Goal: Task Accomplishment & Management: Manage account settings

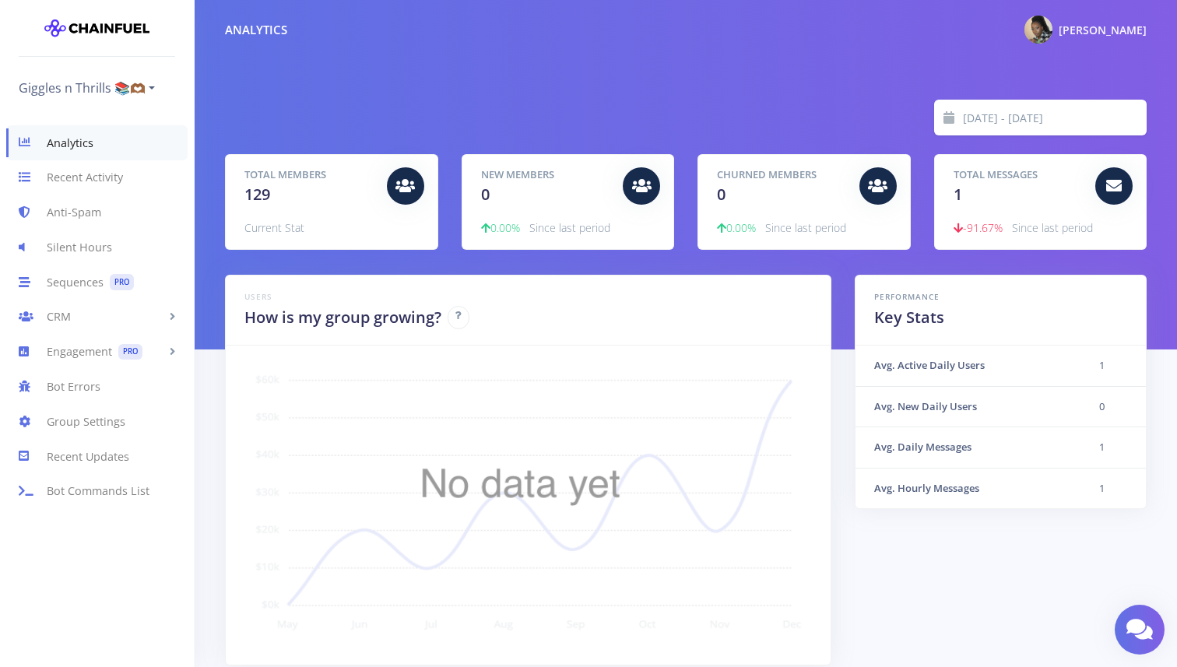
scroll to position [273, 883]
click at [149, 86] on link "Giggles n Thrills 📚🫶🏾" at bounding box center [87, 88] width 136 height 25
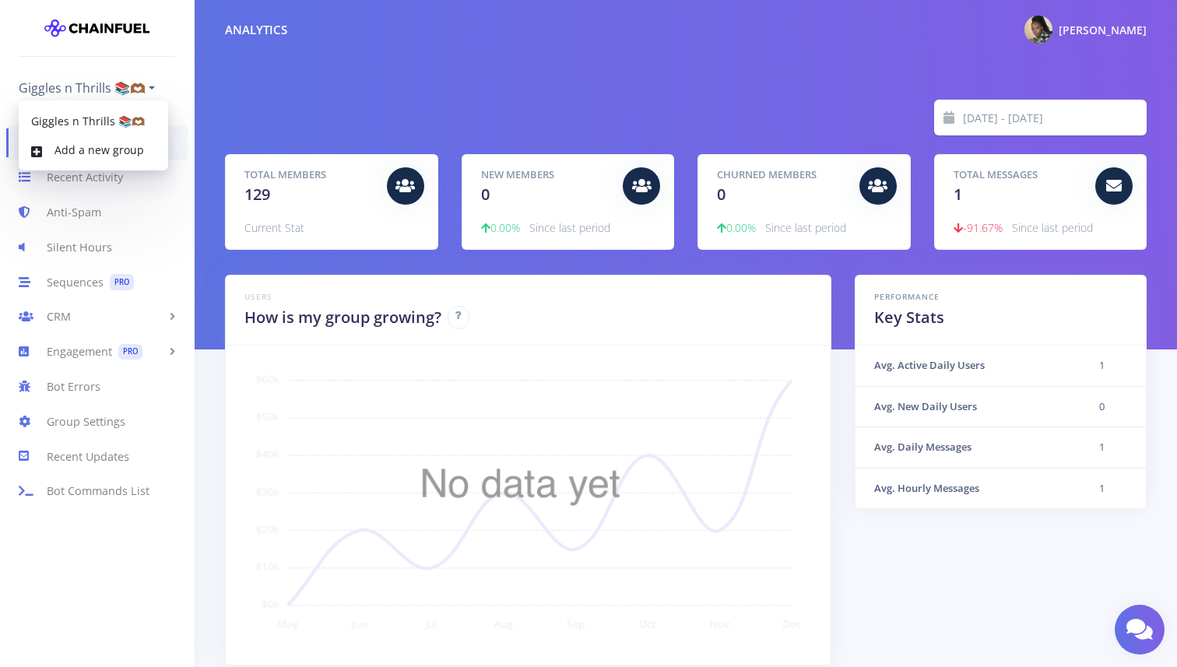
click at [95, 534] on div "Analytics Recent Activity Anti-Spam Silent Hours Sequences PRO CRM People Karma…" at bounding box center [97, 377] width 194 height 554
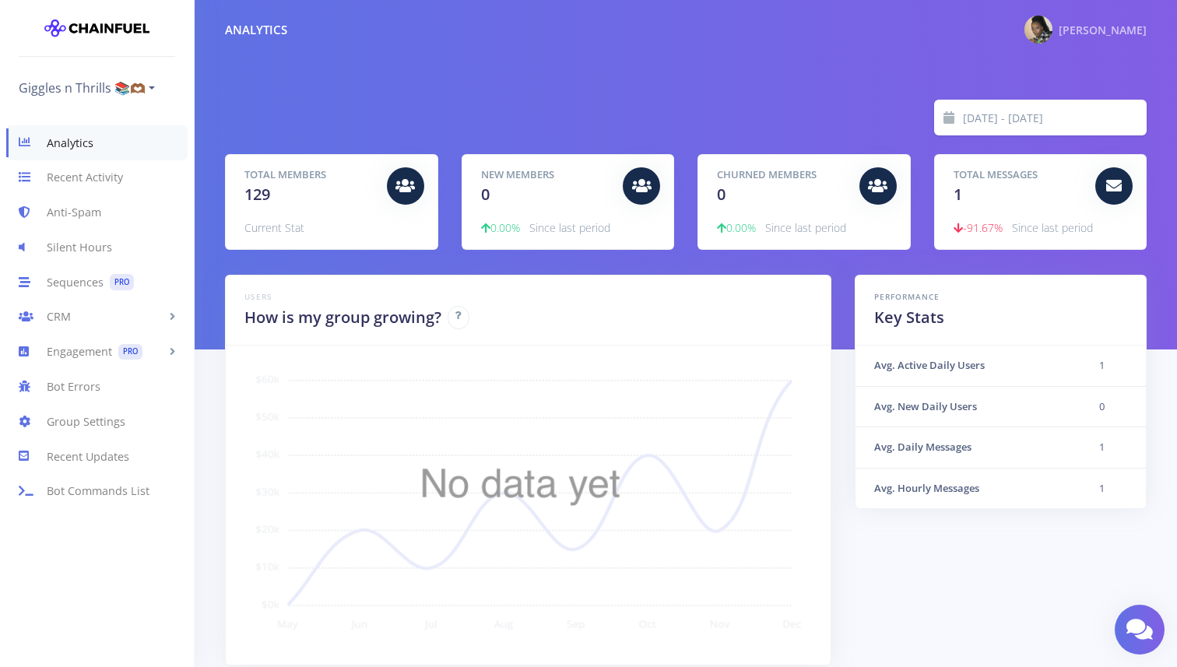
click at [1084, 28] on span "[PERSON_NAME]" at bounding box center [1103, 30] width 88 height 15
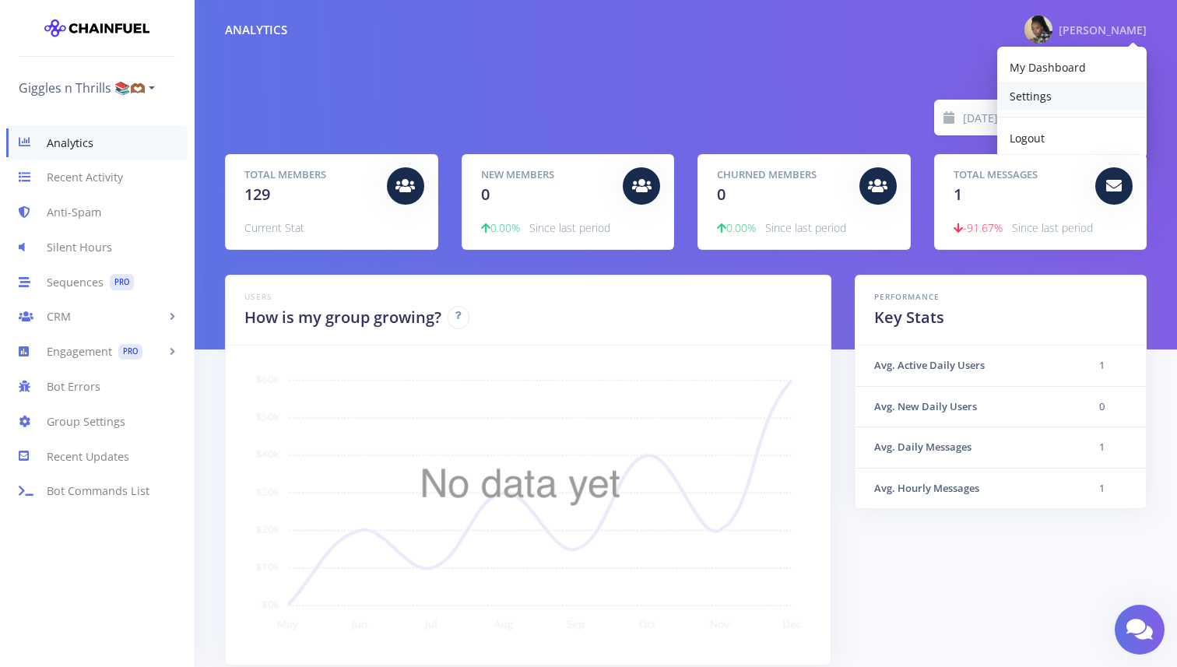
click at [1041, 103] on span "Settings" at bounding box center [1031, 96] width 42 height 15
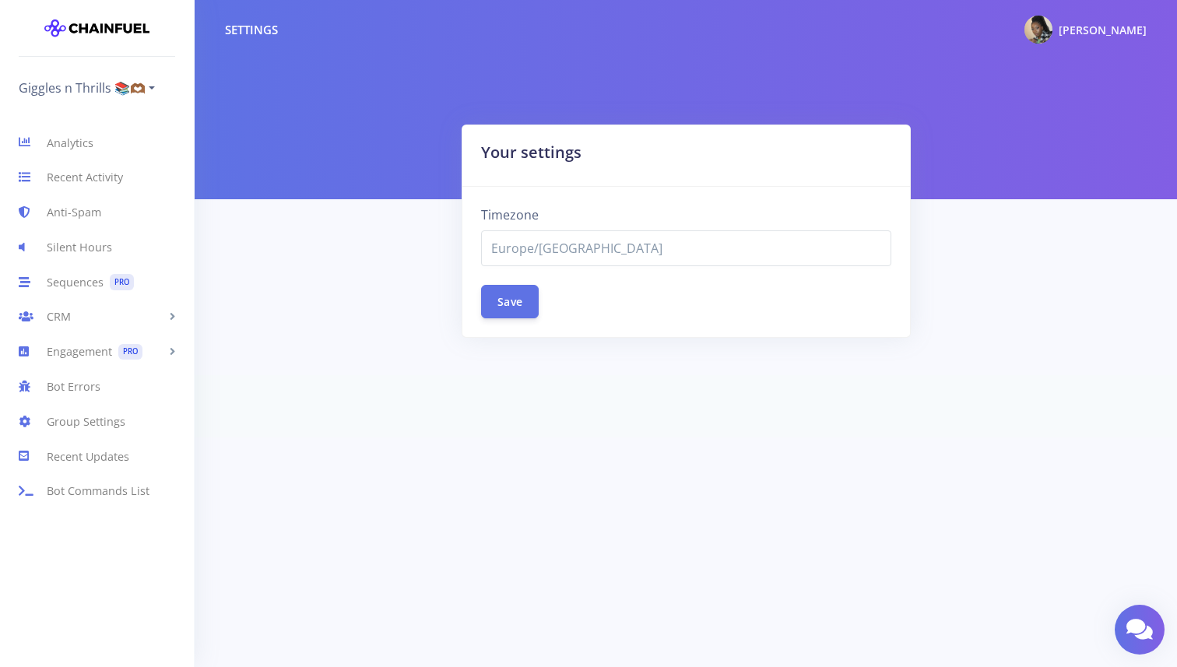
select select "Europe/[GEOGRAPHIC_DATA]"
click at [1053, 24] on img at bounding box center [1039, 30] width 28 height 28
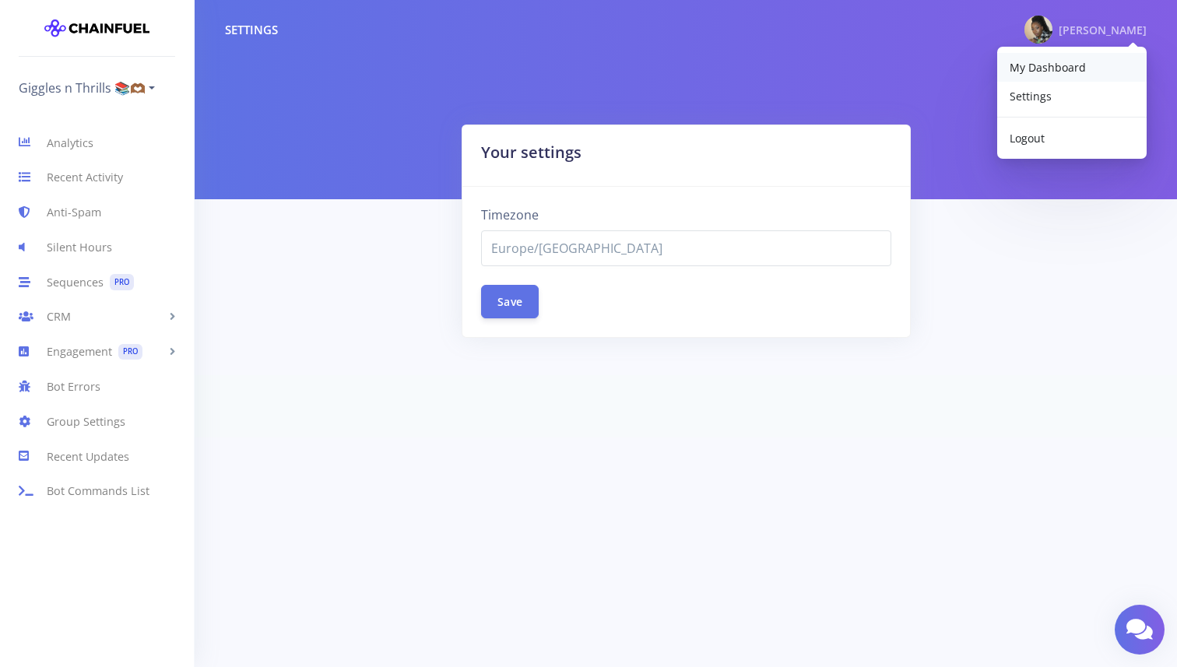
click at [1053, 67] on span "My Dashboard" at bounding box center [1048, 67] width 76 height 15
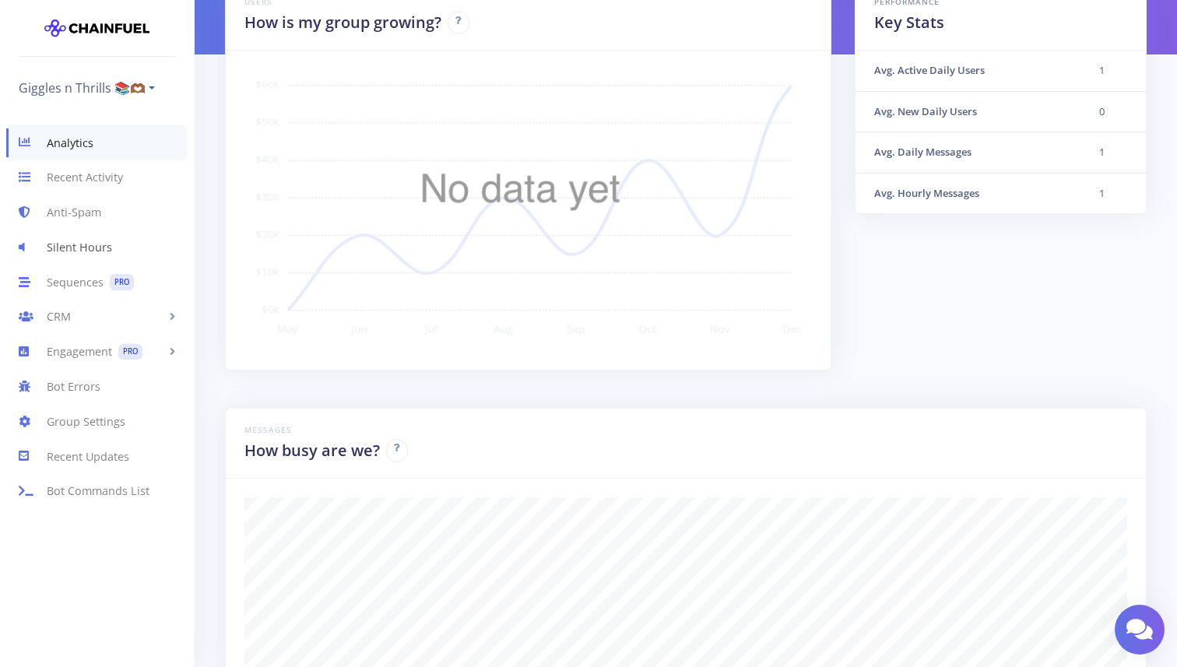
scroll to position [202, 0]
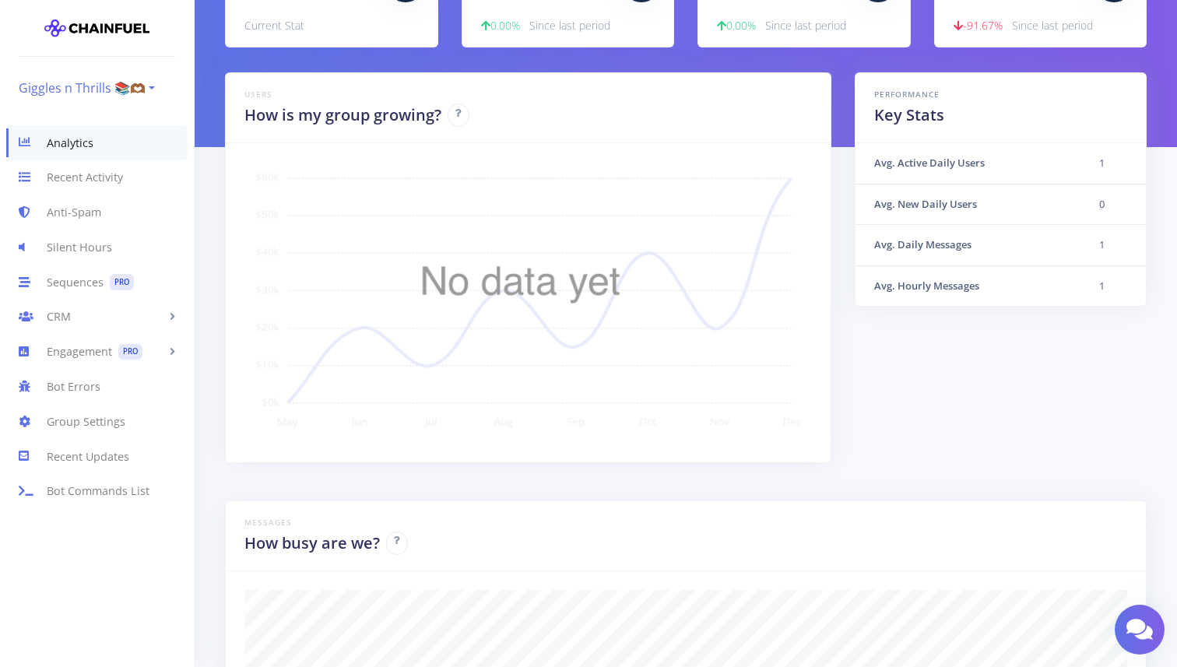
click at [142, 85] on link "Giggles n Thrills 📚🫶🏾" at bounding box center [87, 88] width 136 height 25
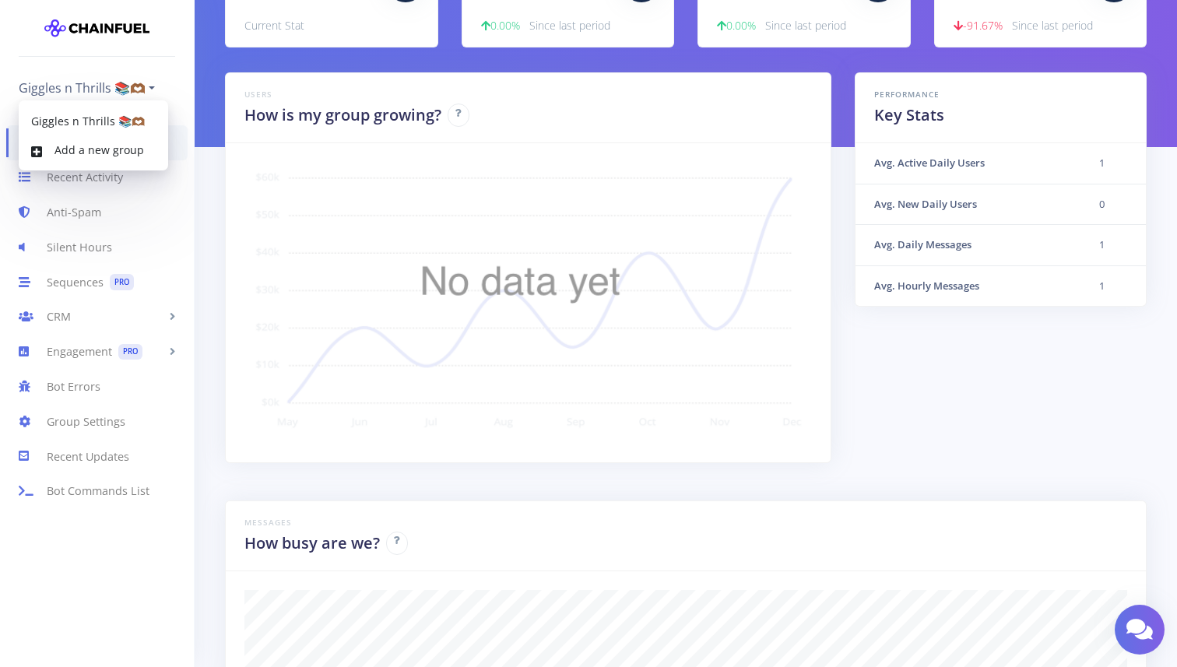
click at [161, 75] on ul "Giggles n Thrills 📚🫶🏾 Giggles n Thrills 📚🫶🏾 Add a new group" at bounding box center [97, 79] width 156 height 44
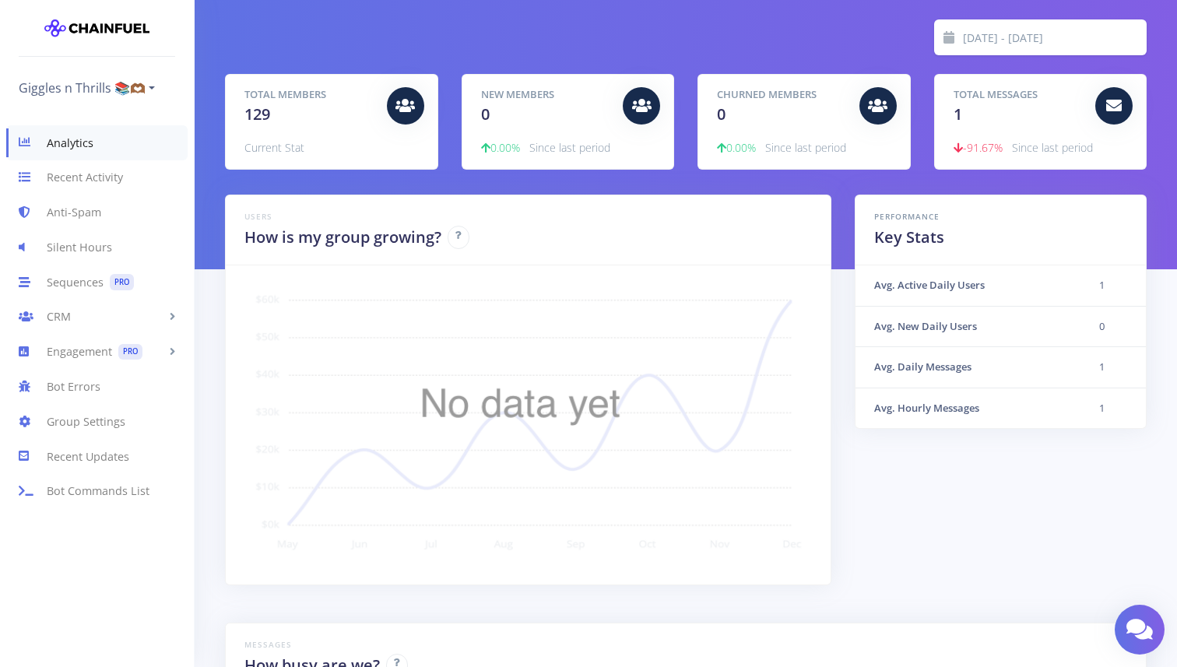
scroll to position [5, 0]
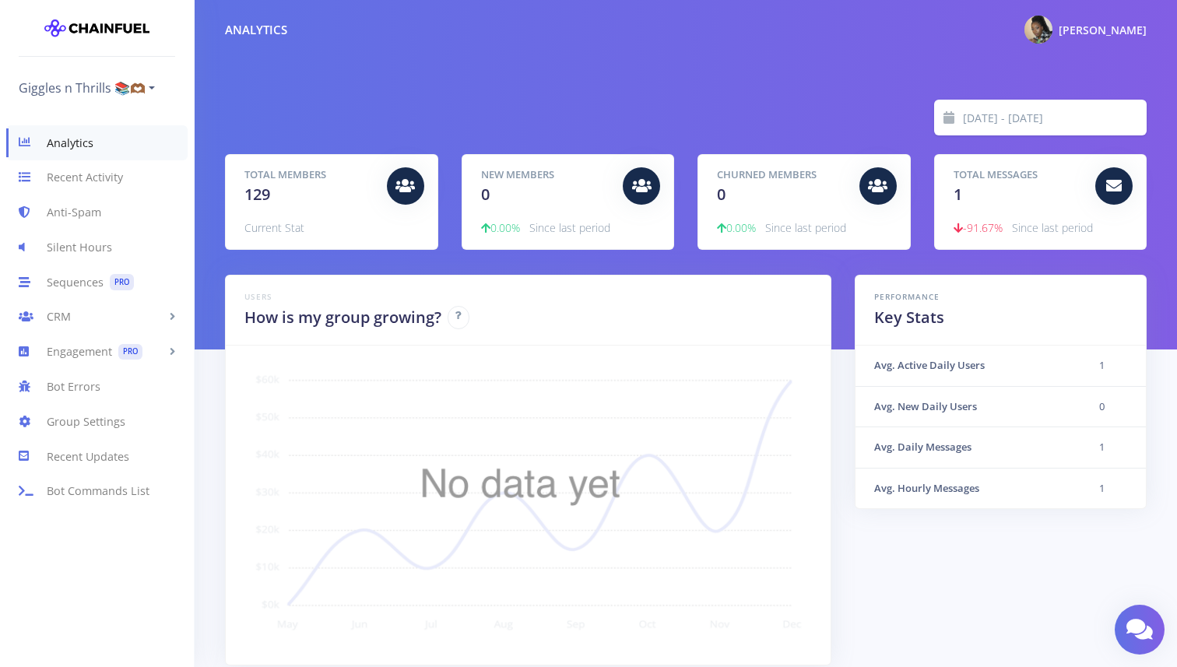
scroll to position [273, 883]
click at [1127, 32] on span "[PERSON_NAME]" at bounding box center [1103, 30] width 88 height 15
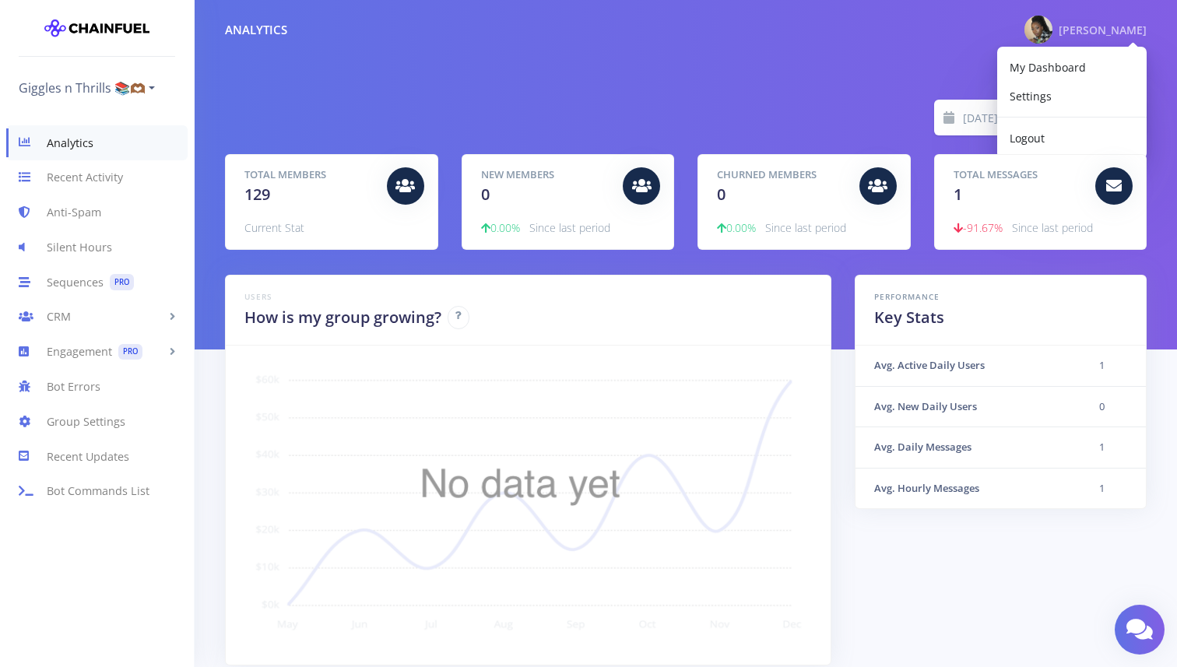
click at [818, 79] on div "2025-09-04 - 2025-09-11 Total Members 129 Current Stat New Members 0 0.00% Sinc…" at bounding box center [686, 175] width 983 height 350
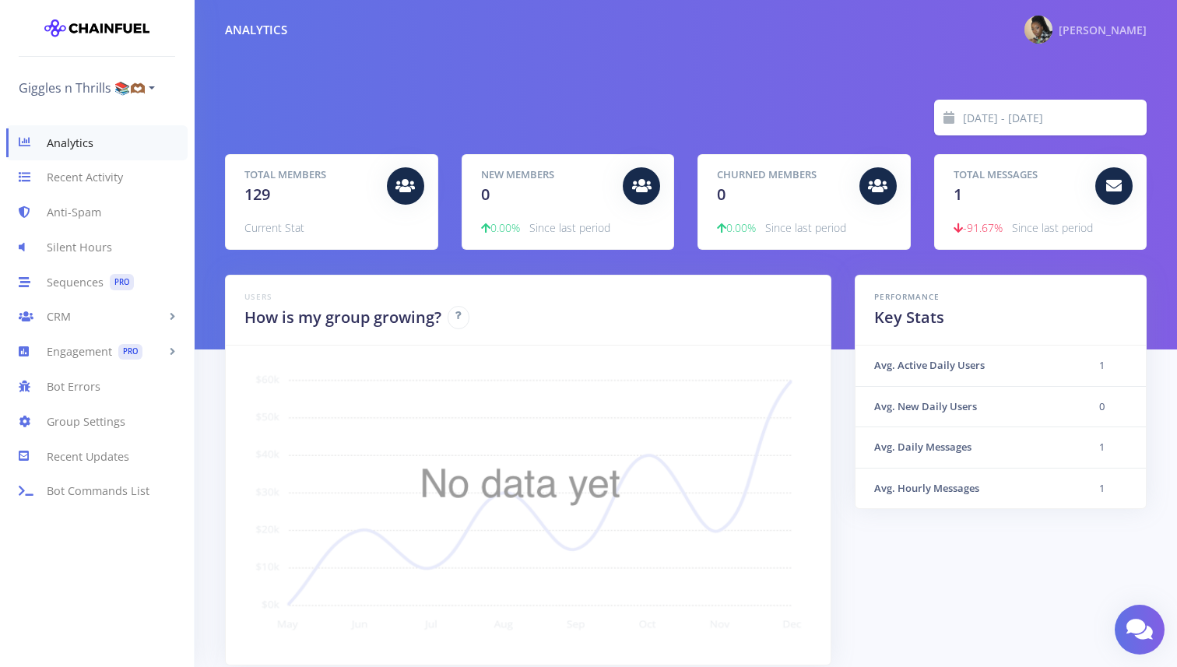
click at [1094, 27] on span "[PERSON_NAME]" at bounding box center [1103, 30] width 88 height 15
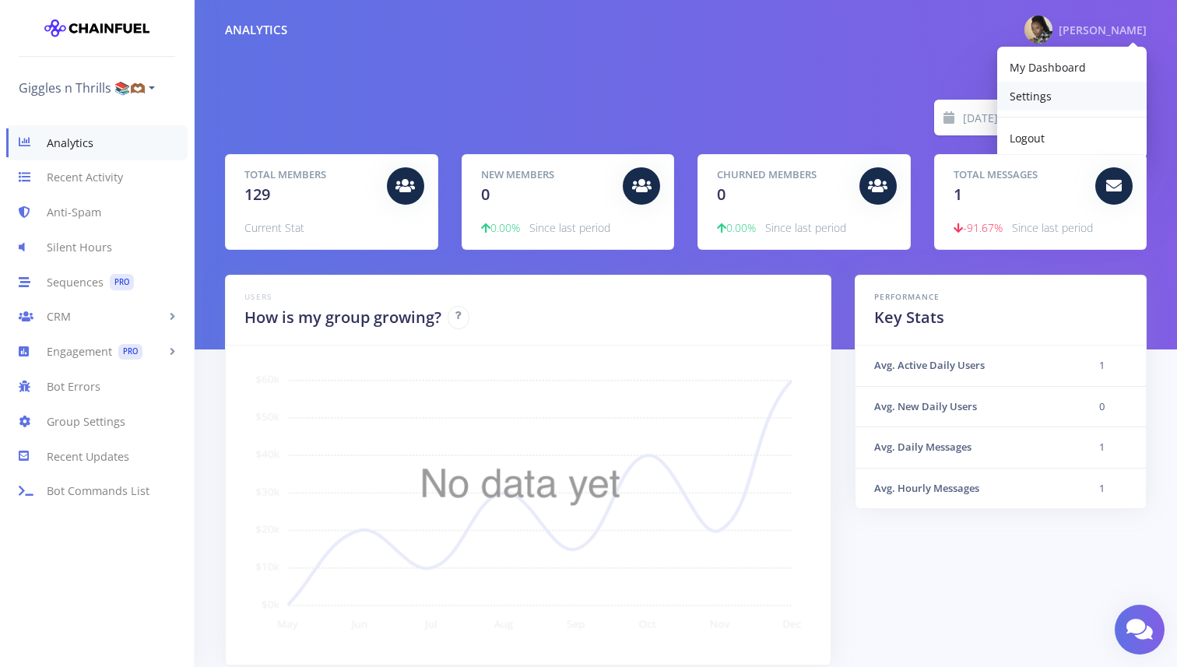
click at [1050, 107] on link "Settings" at bounding box center [1071, 96] width 149 height 29
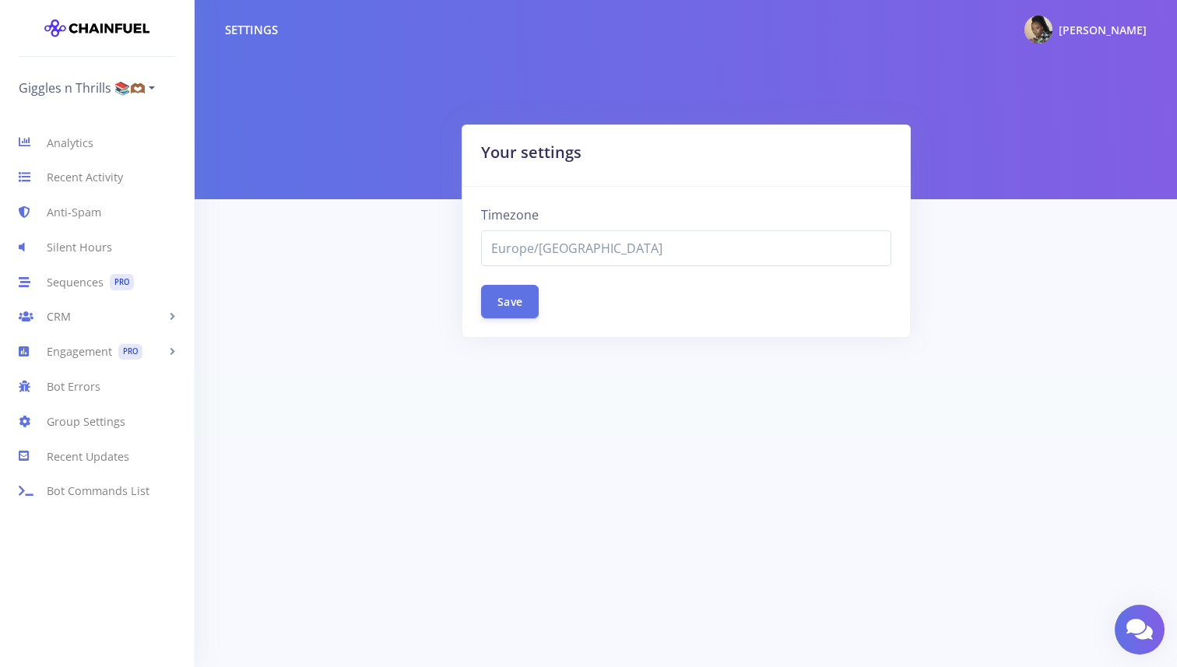
select select "Europe/[GEOGRAPHIC_DATA]"
click at [1077, 30] on span "[PERSON_NAME]" at bounding box center [1103, 30] width 88 height 15
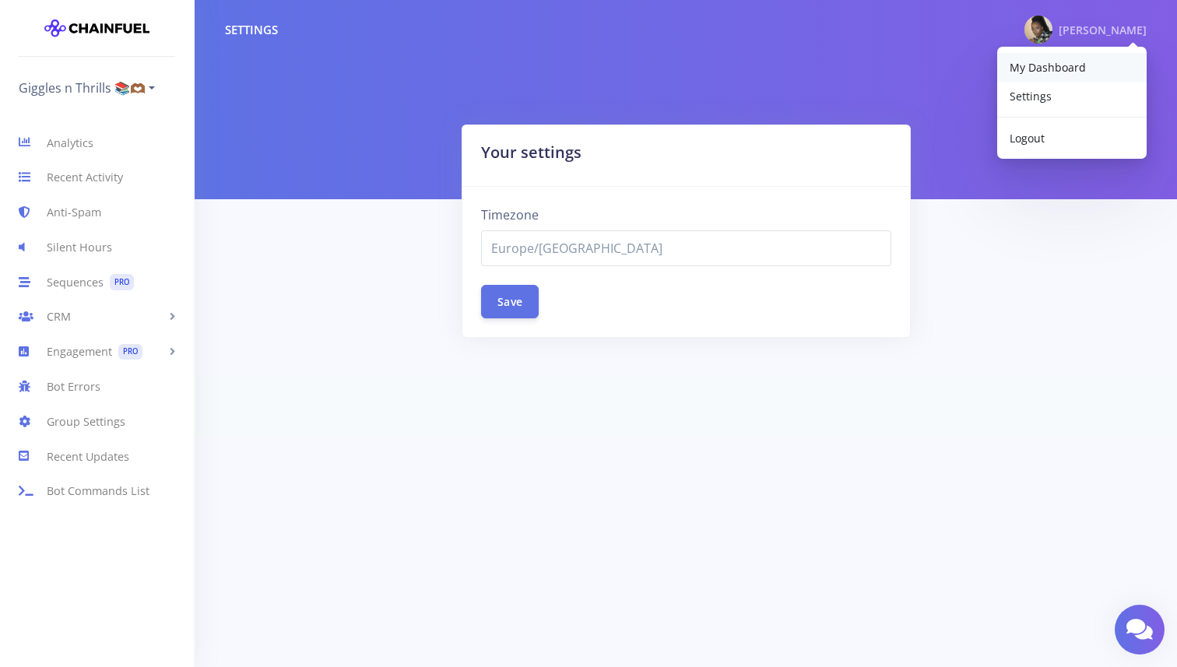
click at [1068, 68] on span "My Dashboard" at bounding box center [1048, 67] width 76 height 15
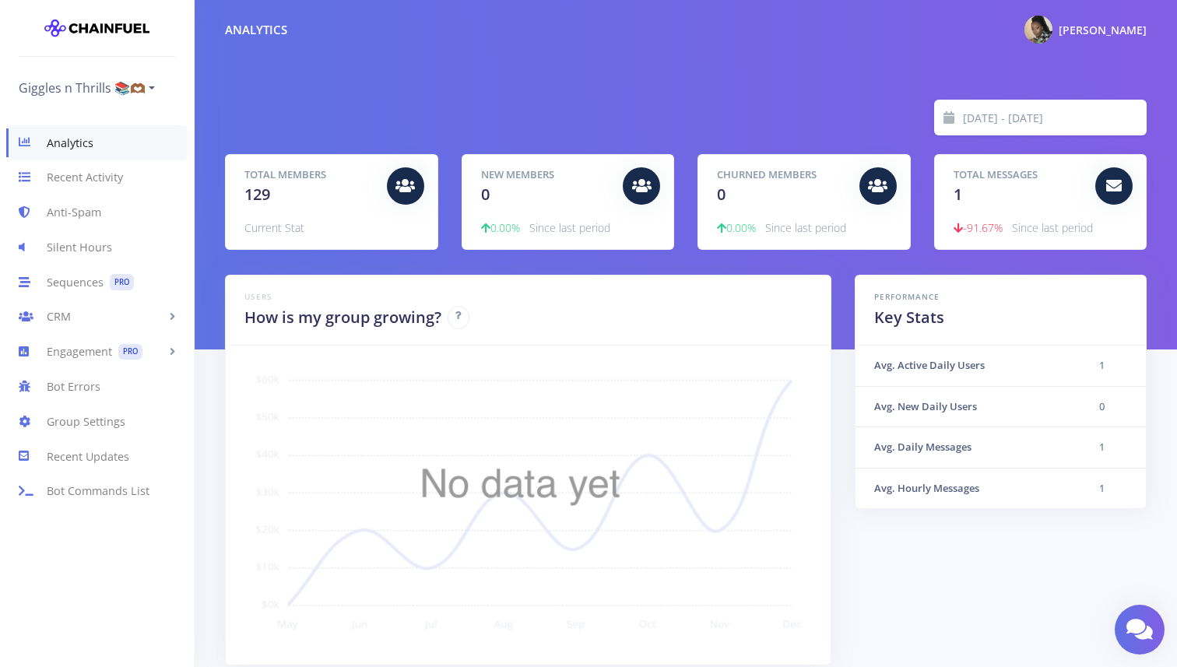
scroll to position [480, 0]
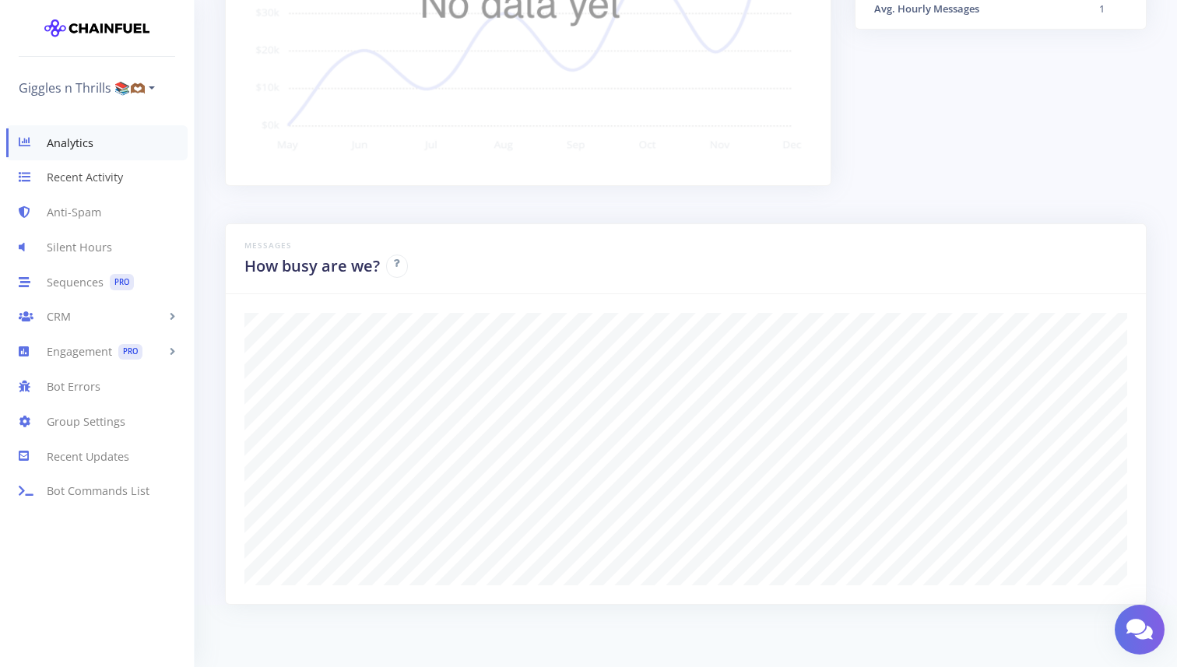
click at [114, 181] on link "Recent Activity" at bounding box center [97, 177] width 194 height 35
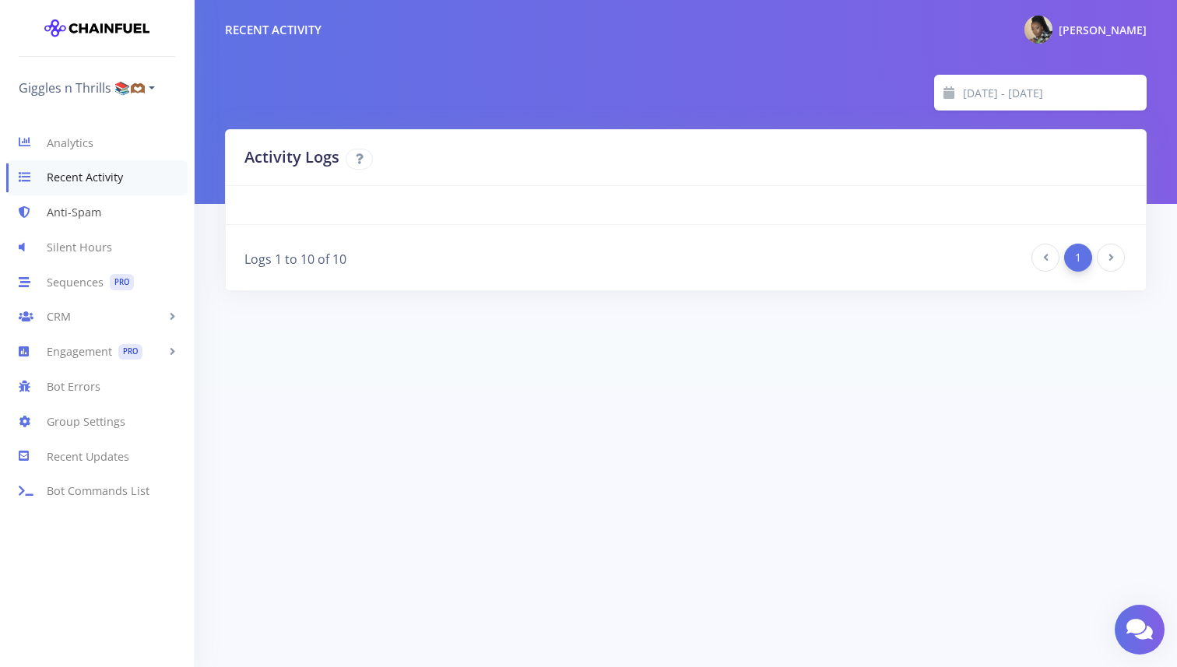
click at [95, 209] on link "Anti-Spam" at bounding box center [97, 212] width 194 height 35
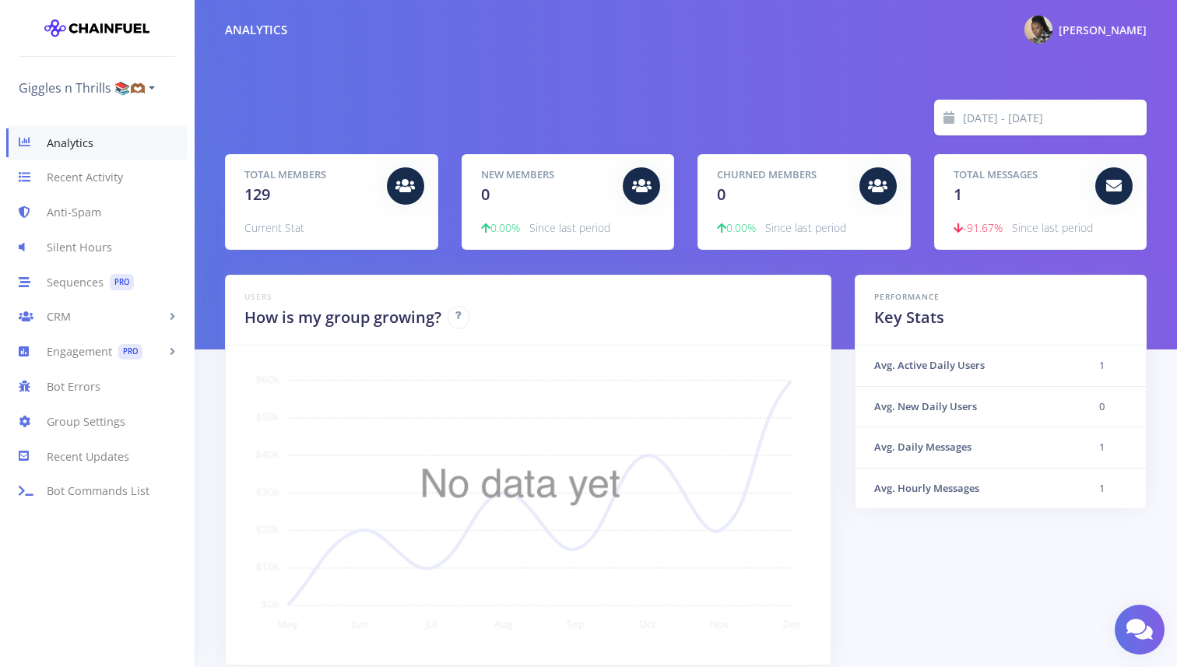
scroll to position [273, 883]
click at [125, 431] on link "Group Settings" at bounding box center [97, 421] width 194 height 35
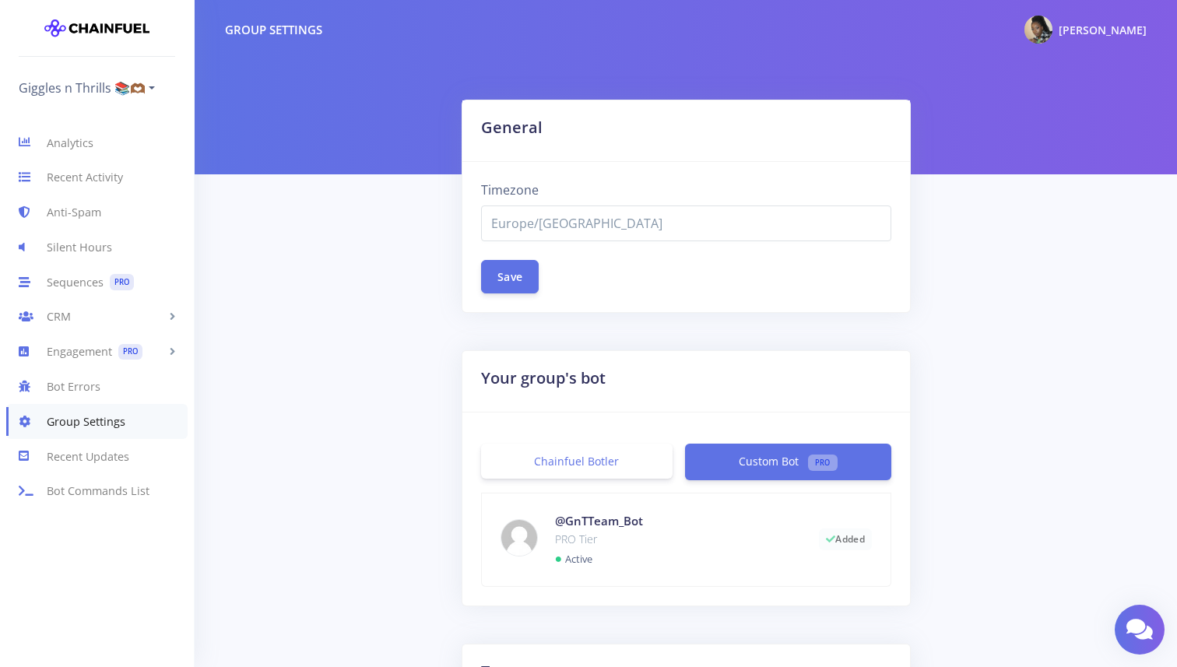
select select "Europe/[GEOGRAPHIC_DATA]"
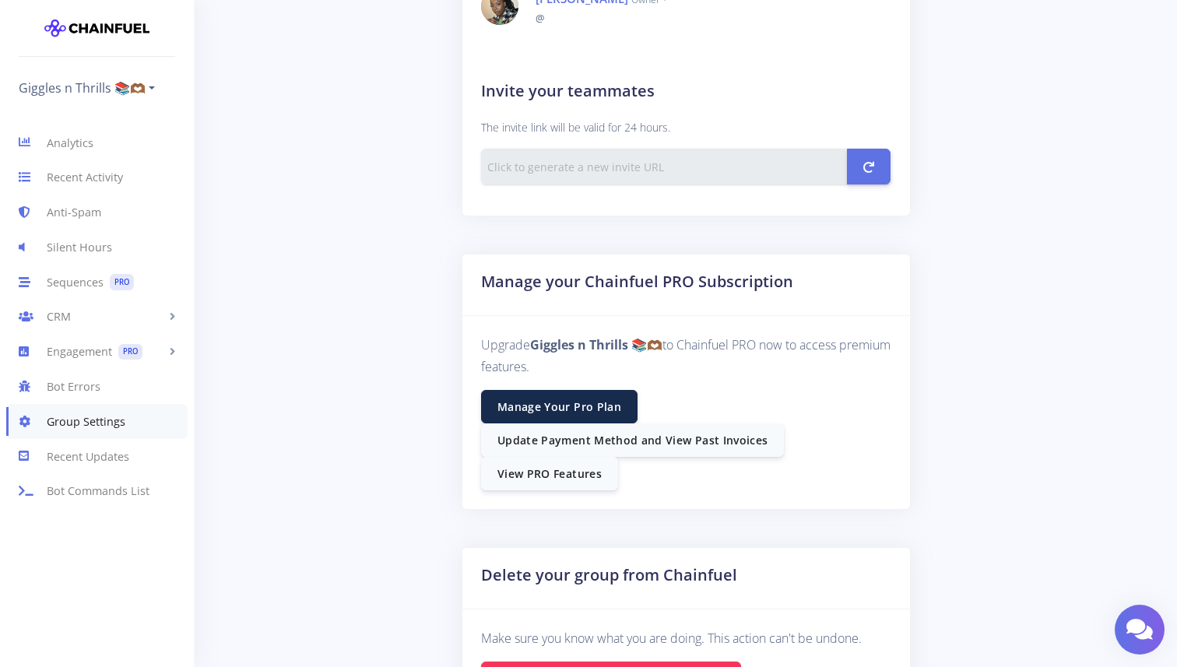
scroll to position [872, 0]
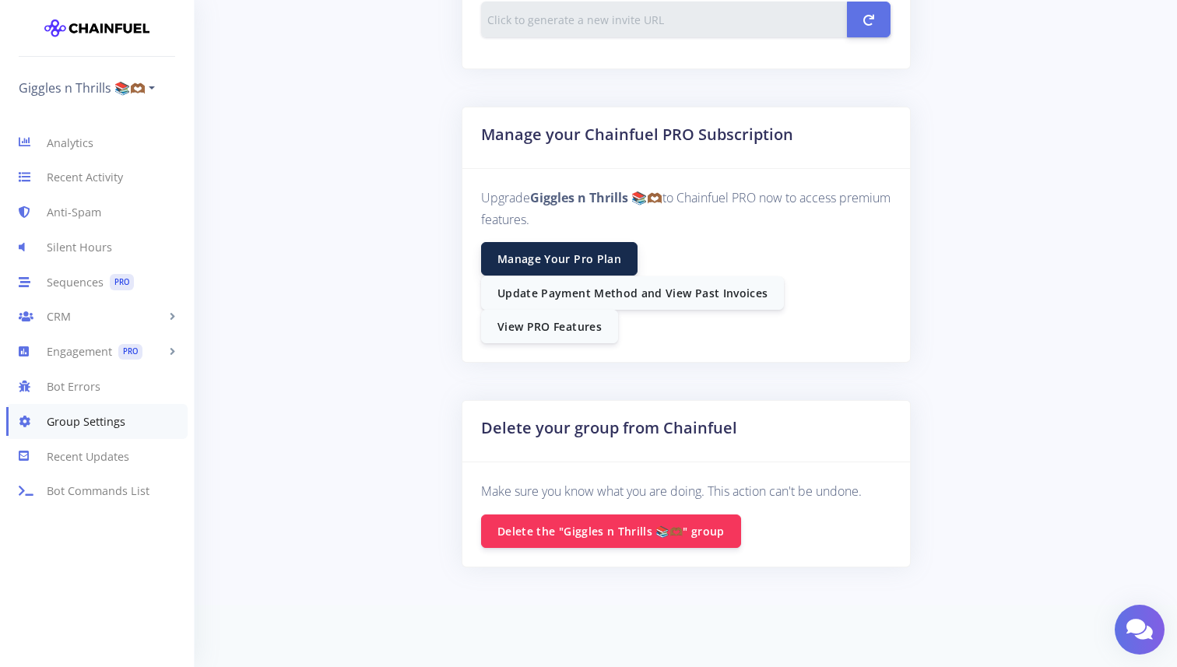
click at [607, 255] on link "Manage Your Pro Plan" at bounding box center [559, 258] width 156 height 33
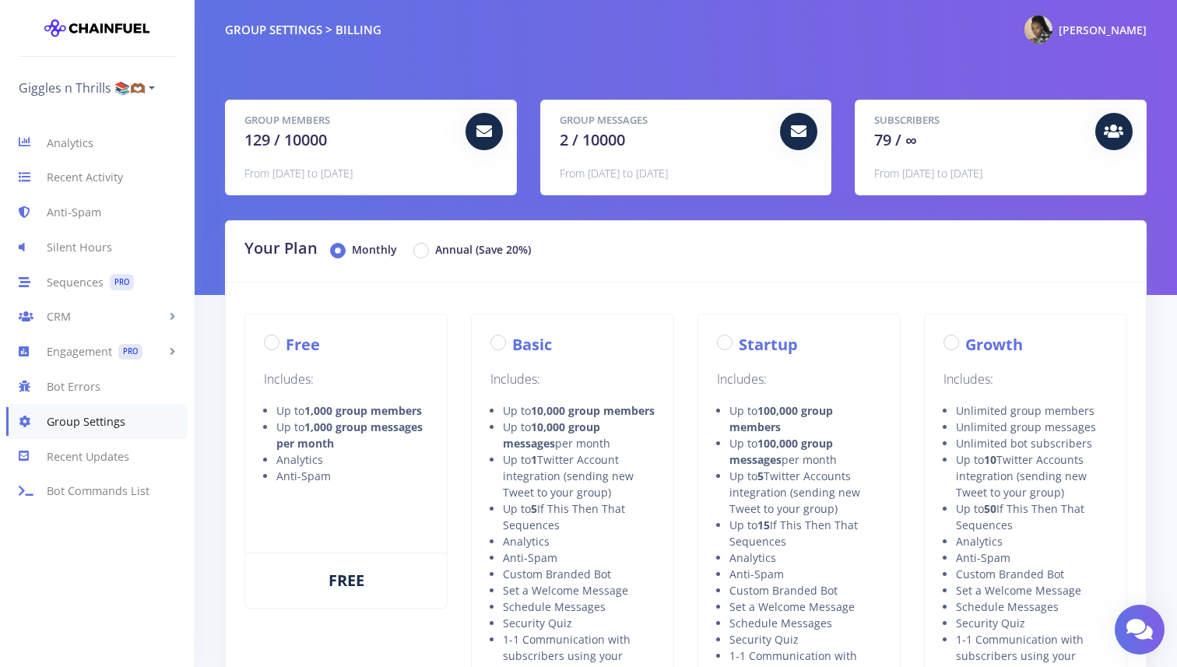
radio input "true"
click at [274, 365] on div "Free Includes: Up to 1,000 group members Up to 1,000 group messages per month A…" at bounding box center [346, 415] width 202 height 201
click at [286, 336] on label "Free" at bounding box center [303, 344] width 34 height 23
click at [286, 336] on input "Free" at bounding box center [291, 338] width 10 height 10
radio input "true"
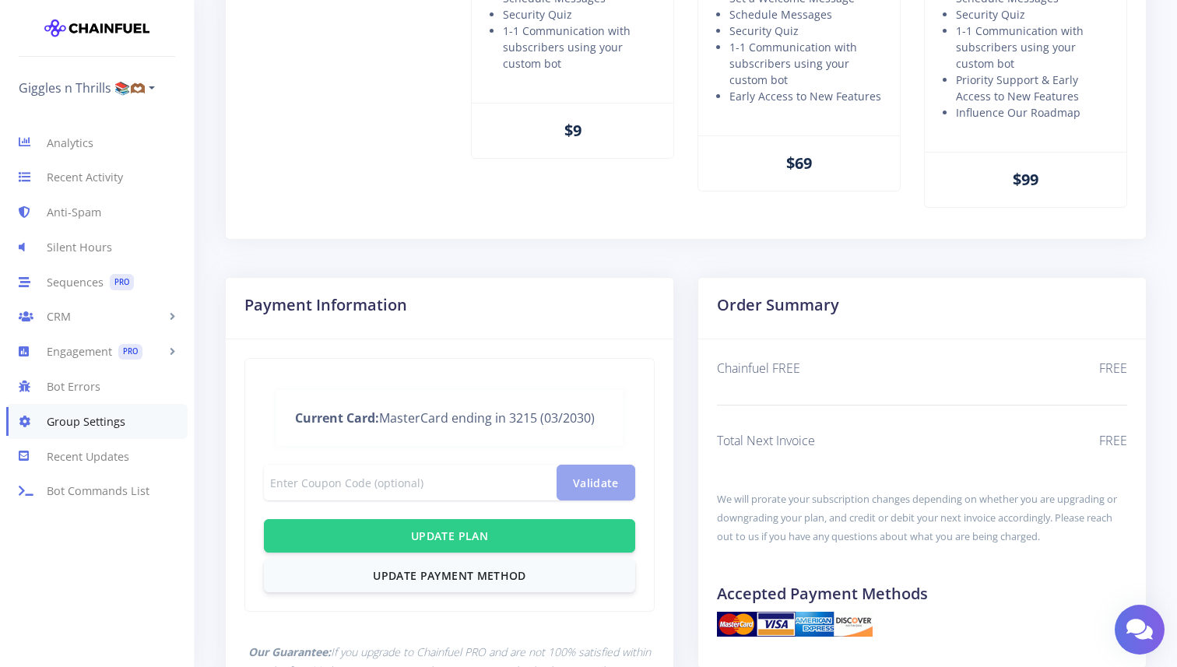
scroll to position [643, 0]
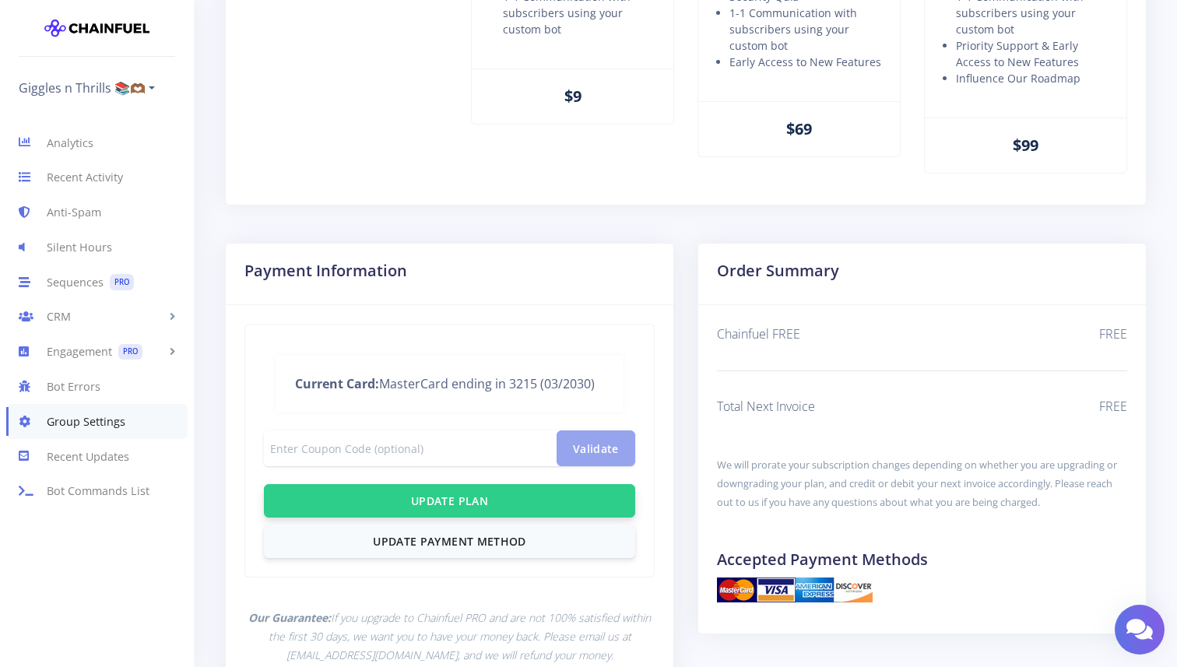
click at [539, 501] on button "Update Plan" at bounding box center [449, 500] width 371 height 33
